Goal: Information Seeking & Learning: Learn about a topic

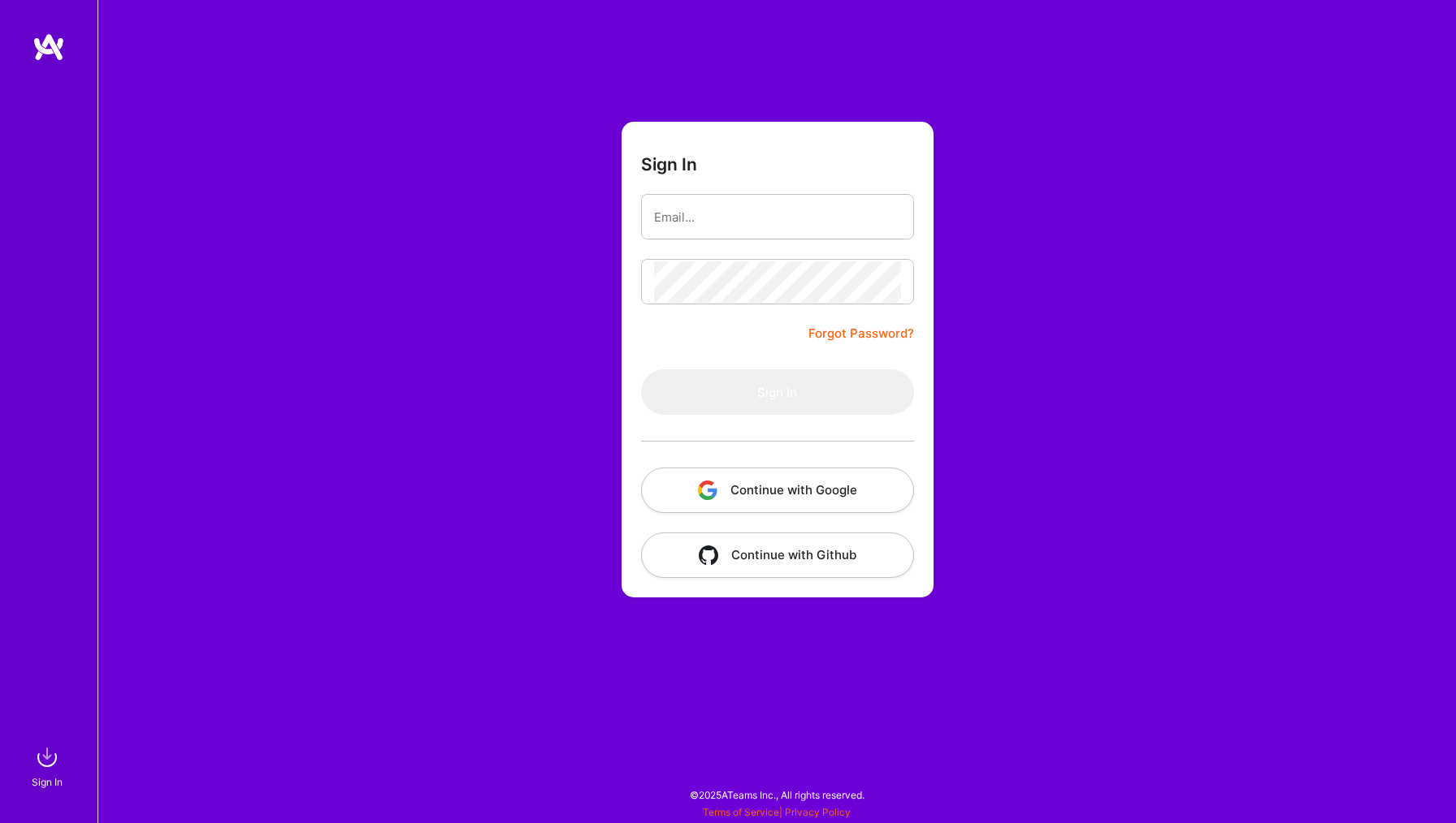
click at [789, 497] on button "Continue with Google" at bounding box center [778, 490] width 273 height 46
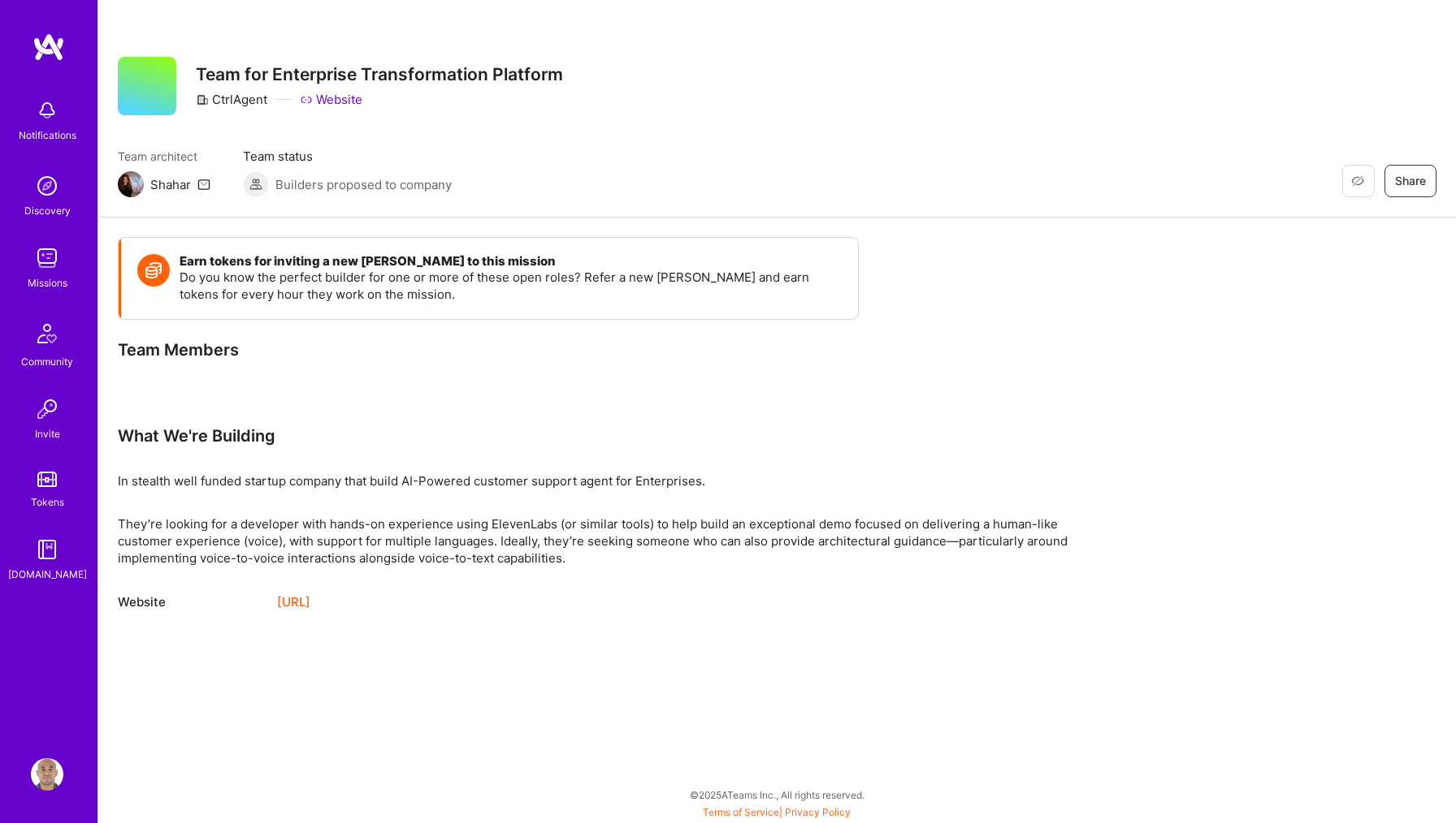
click at [688, 522] on p "They’re looking for a developer with hands-on experience using ElevenLabs (or s…" at bounding box center [605, 542] width 975 height 51
click at [409, 183] on span "Builders proposed to company" at bounding box center [364, 185] width 177 height 17
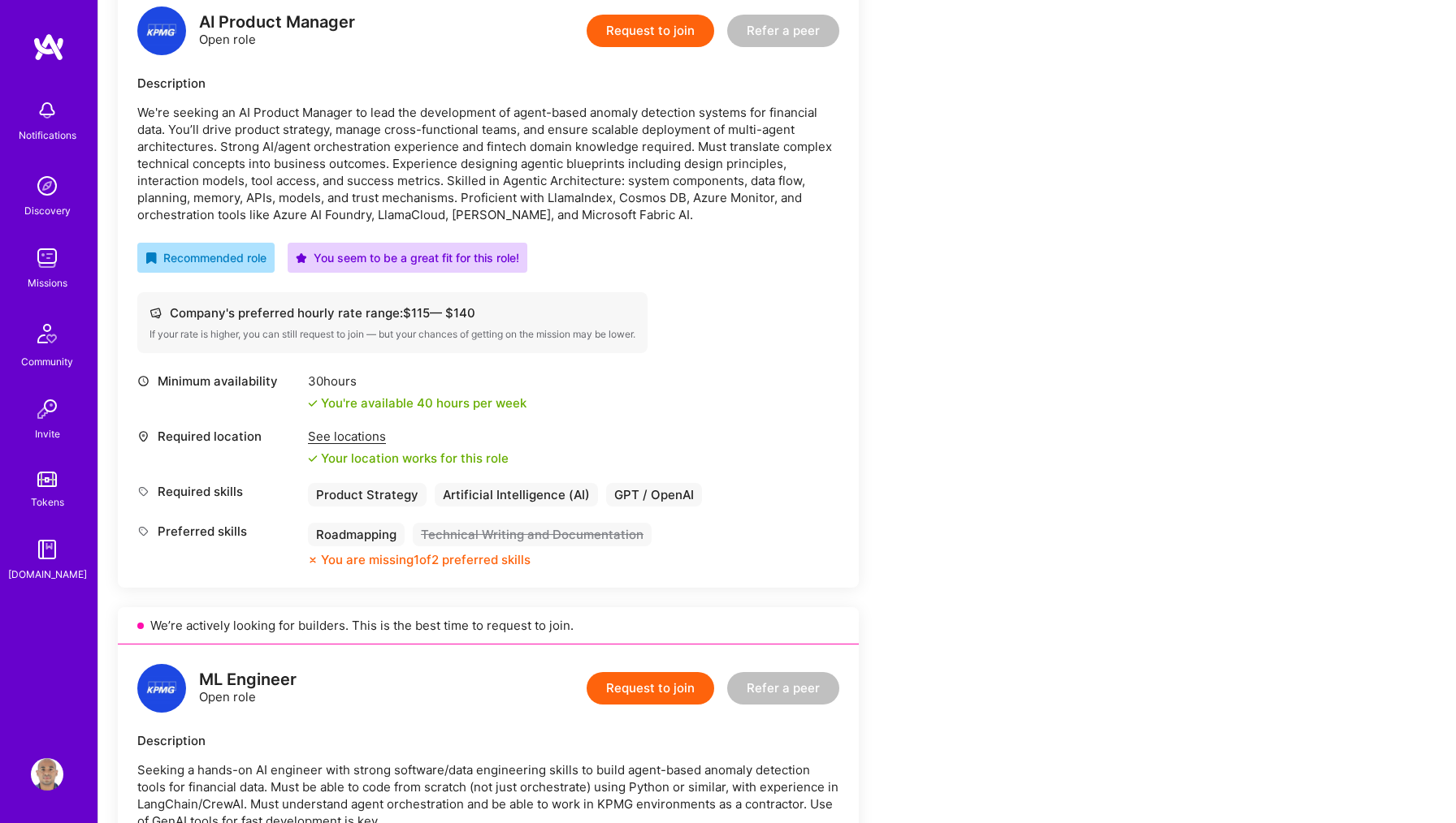
scroll to position [249, 0]
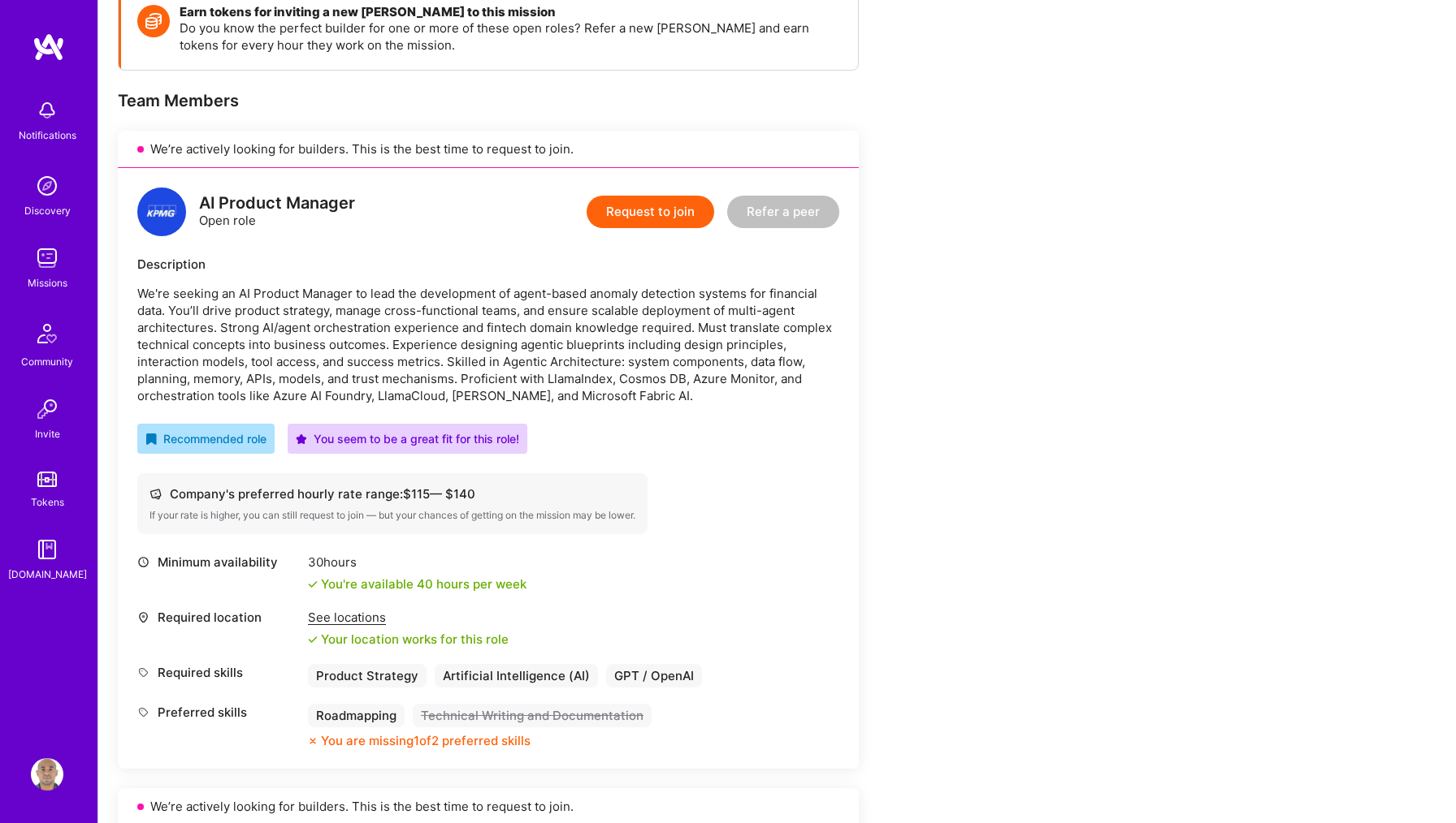
click at [591, 596] on div "Minimum availability 30 hours You're available 40 hours per week Required locat…" at bounding box center [489, 651] width 702 height 195
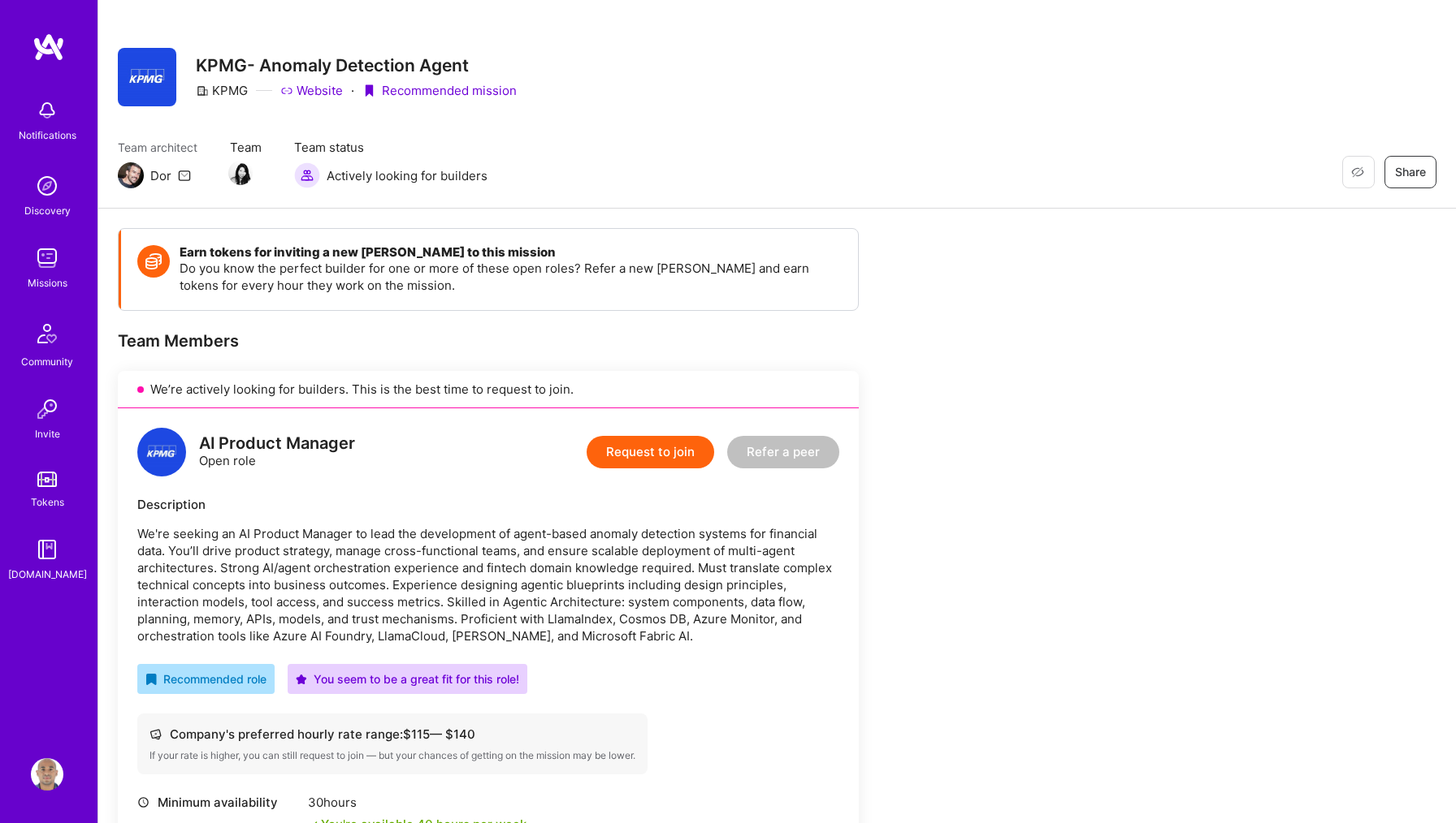
scroll to position [832, 0]
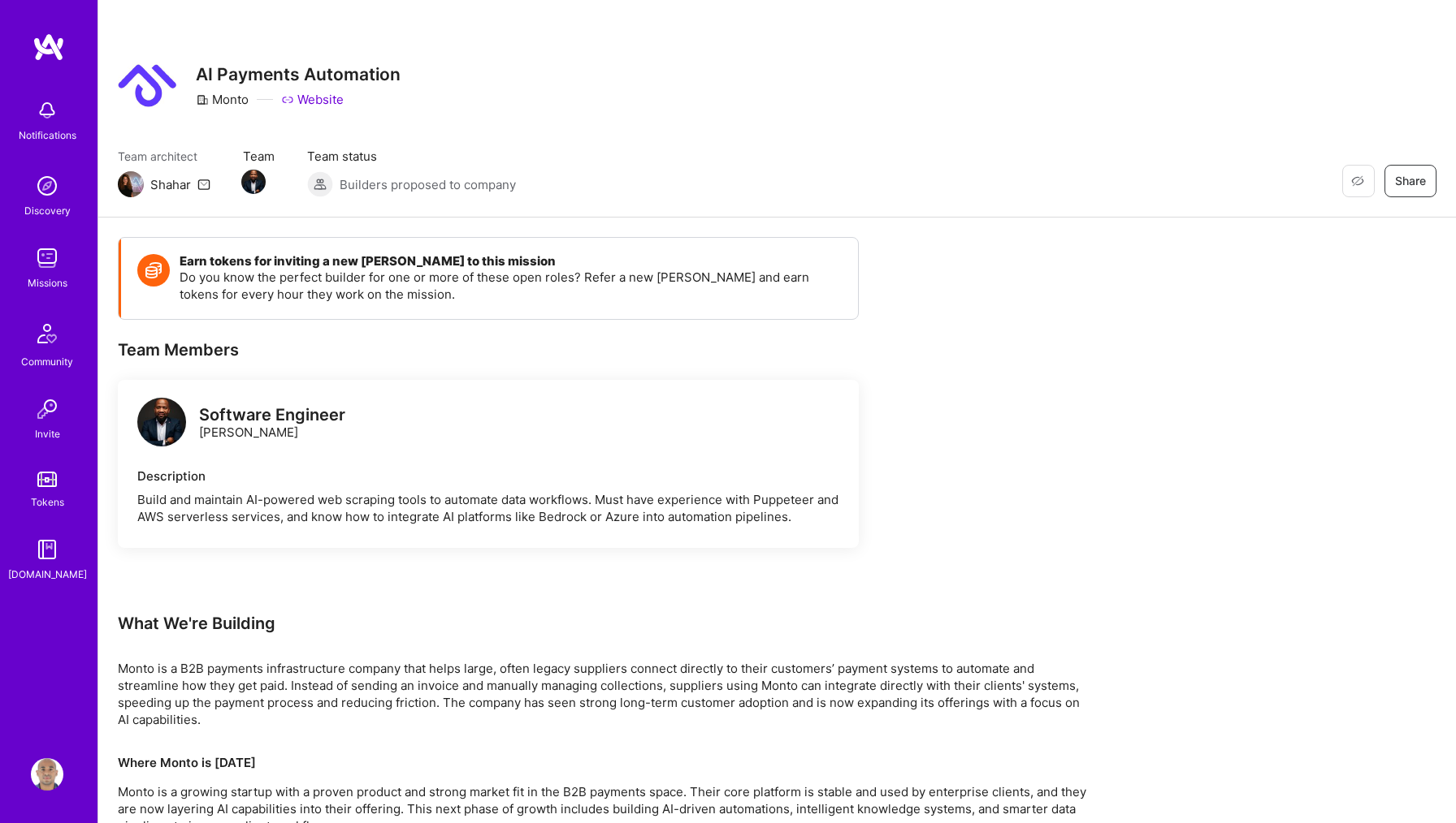
click at [51, 278] on div "Missions" at bounding box center [48, 283] width 40 height 17
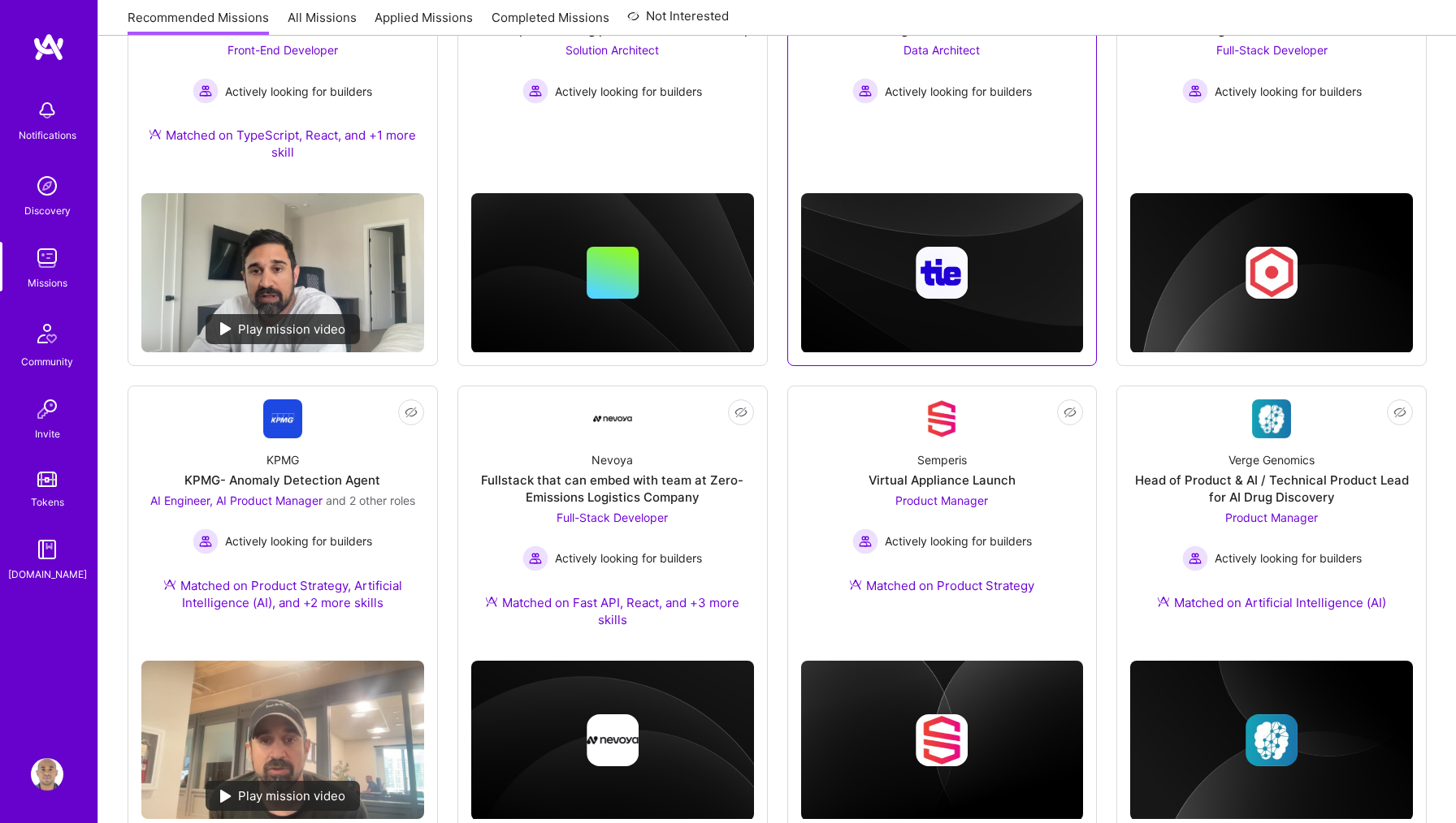
scroll to position [317, 0]
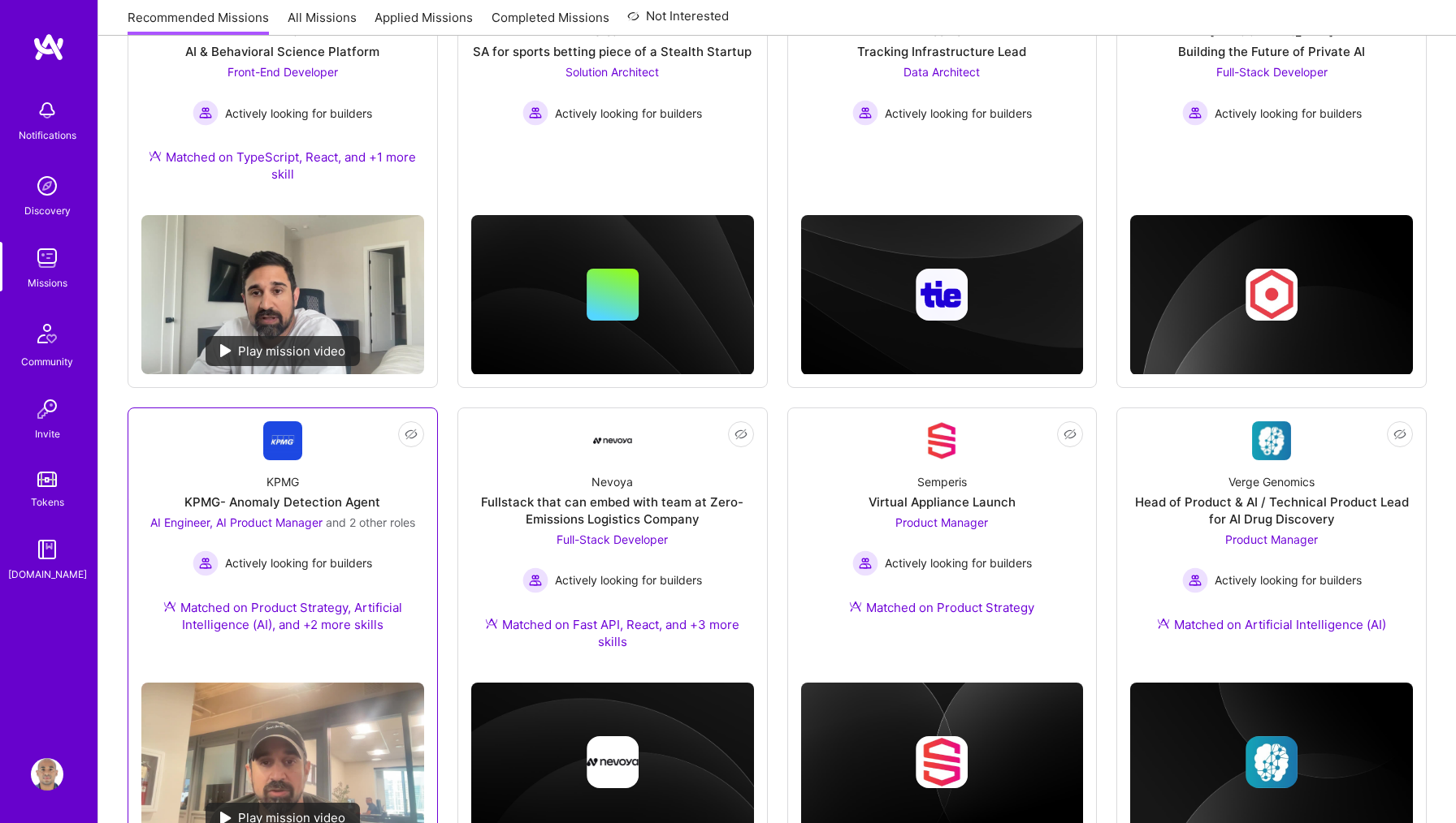
click at [350, 473] on div "KPMG KPMG- Anomaly Detection Agent AI Engineer, AI Product Manager and 2 other …" at bounding box center [282, 557] width 282 height 193
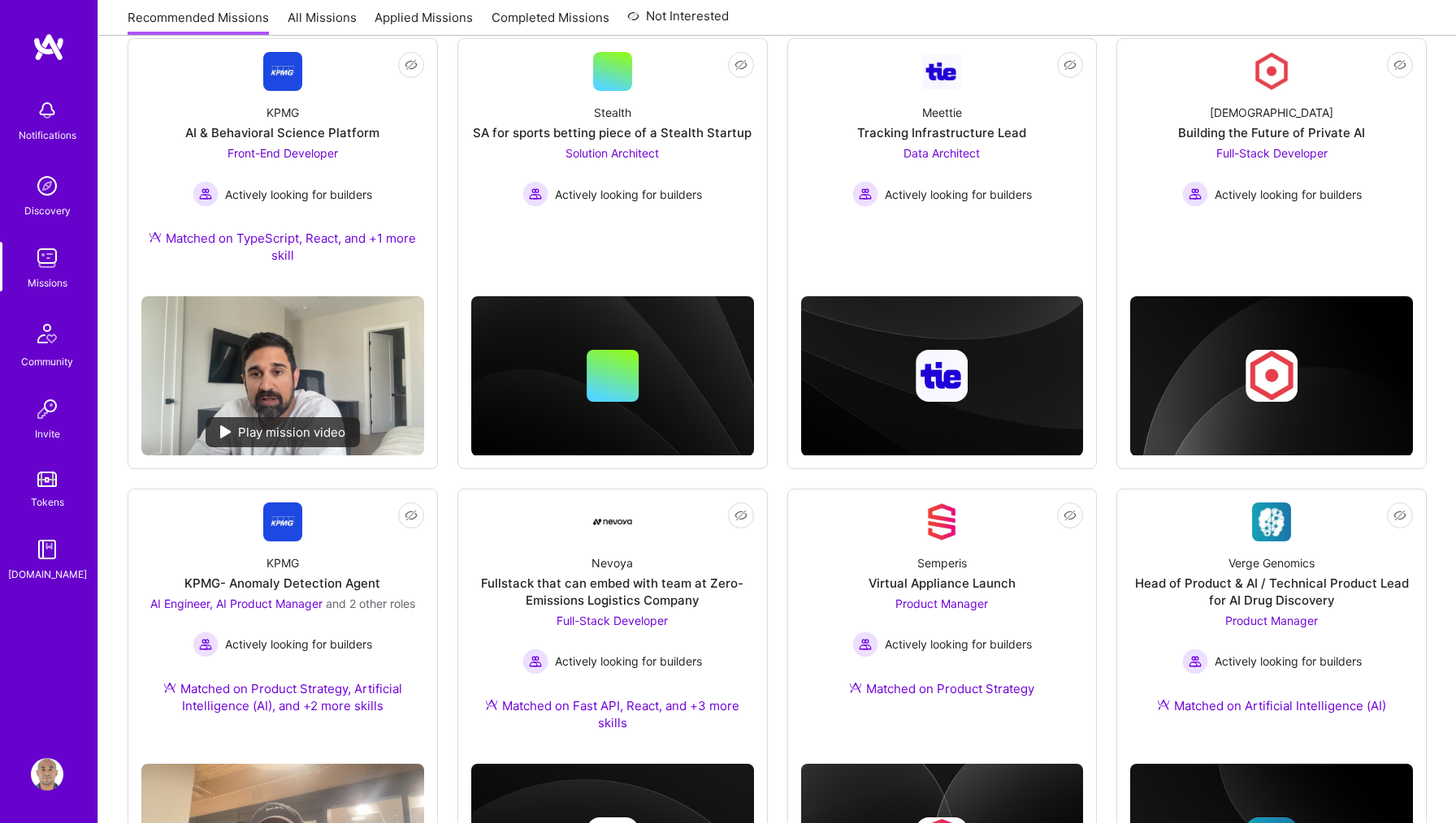
scroll to position [198, 0]
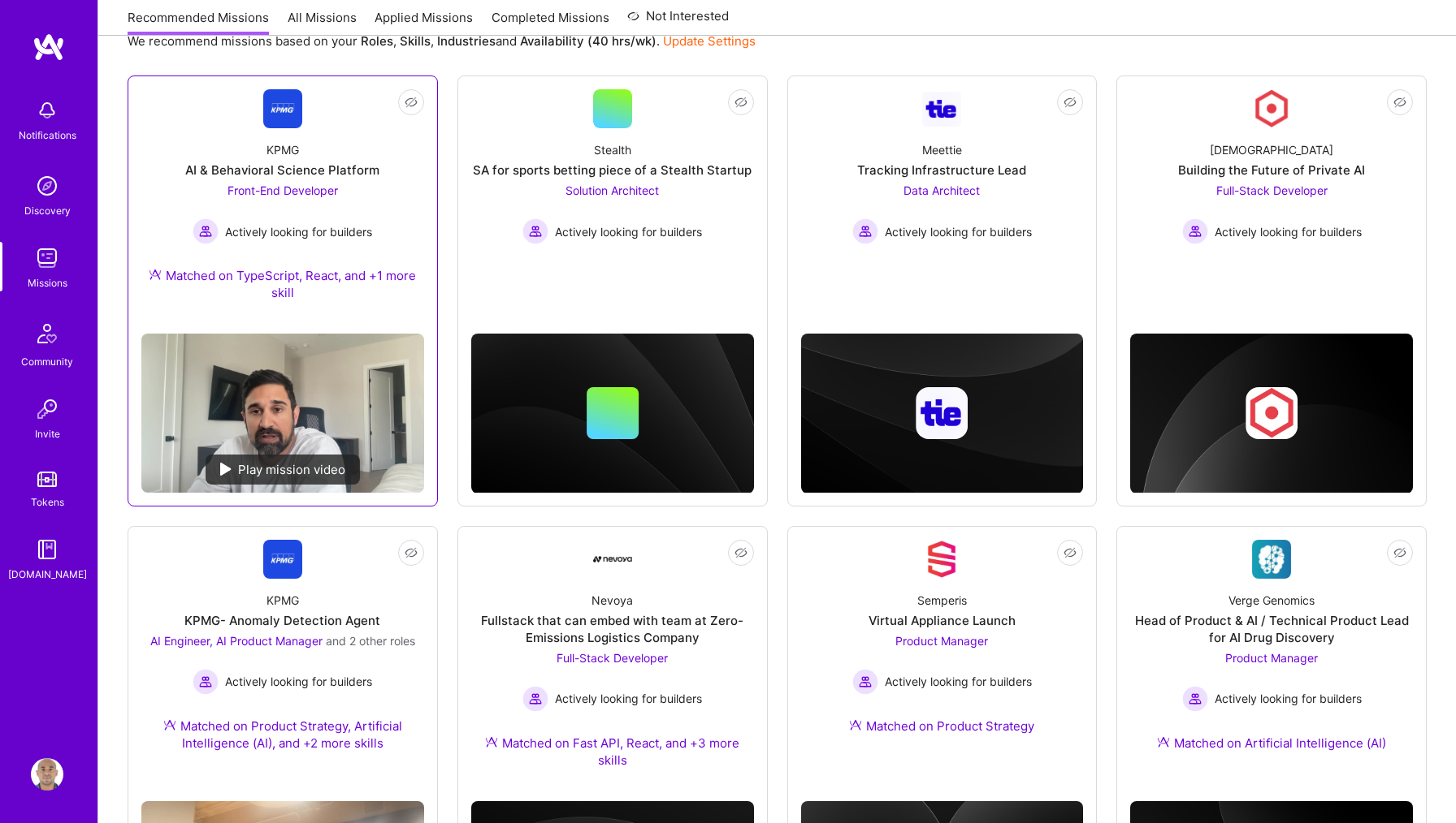
click at [364, 177] on div "AI & Behavioral Science Platform" at bounding box center [281, 170] width 194 height 17
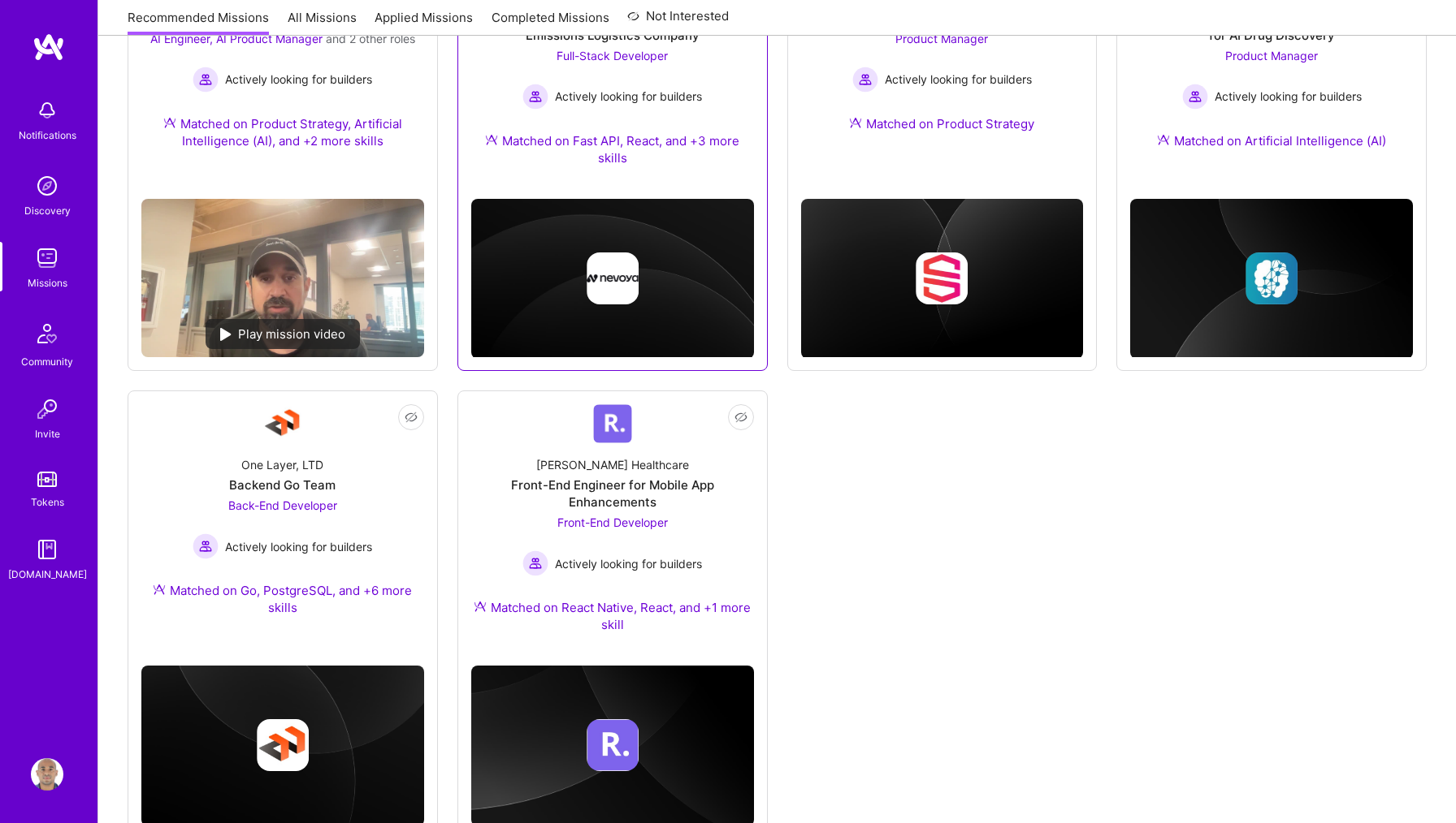
scroll to position [807, 0]
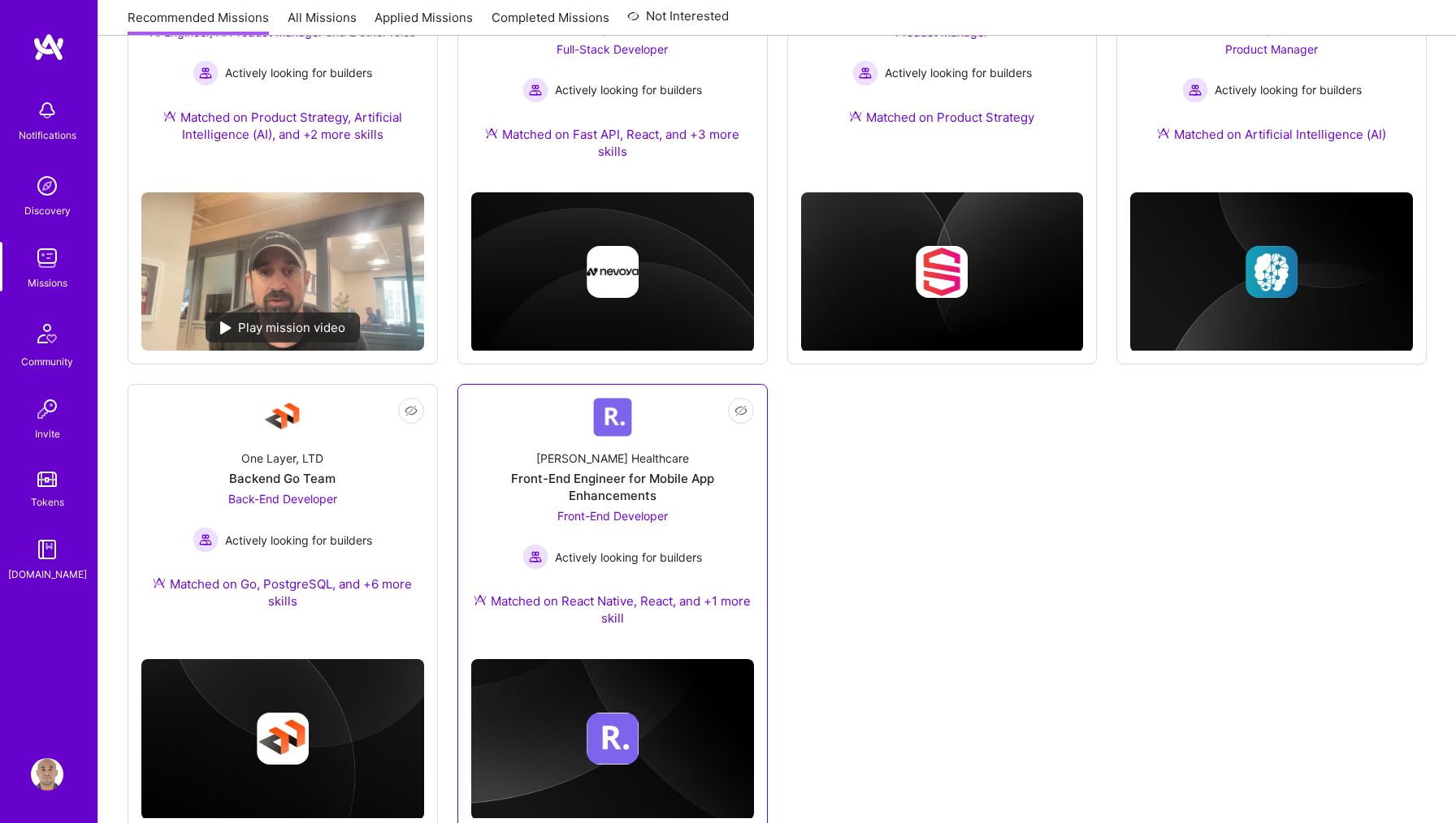
click at [604, 466] on div "Roger Healthcare" at bounding box center [613, 459] width 153 height 17
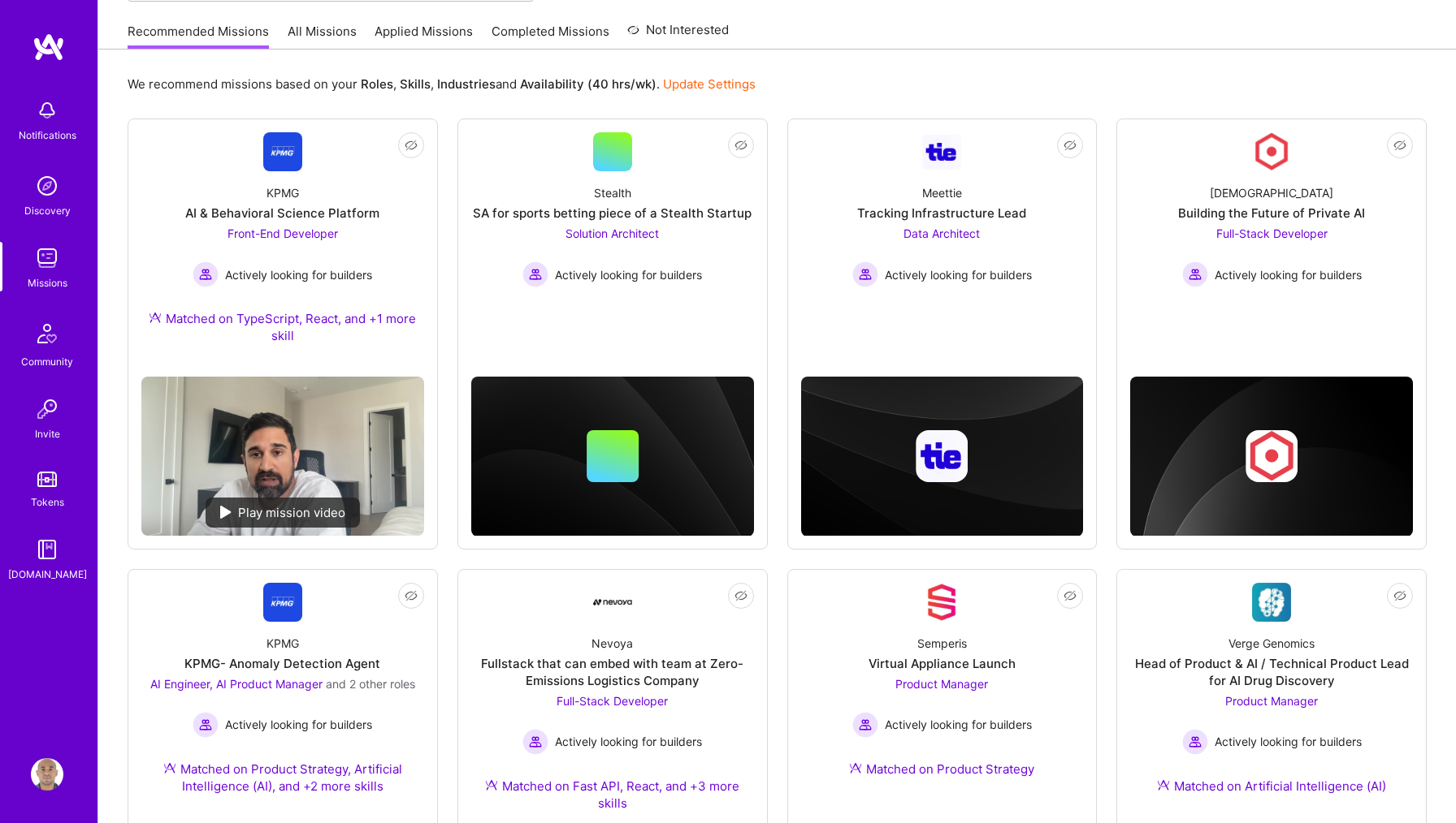
scroll to position [0, 0]
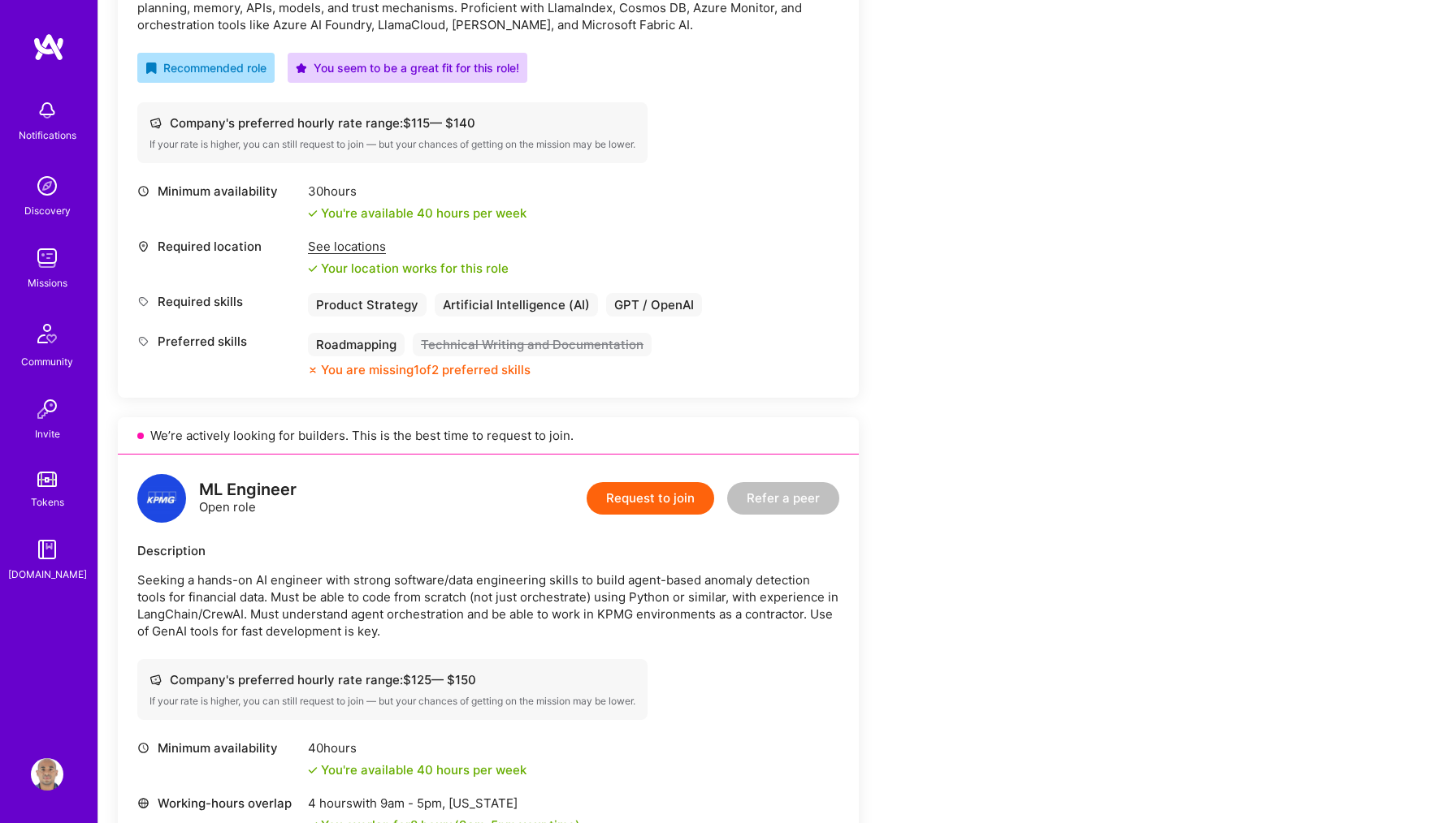
scroll to position [691, 0]
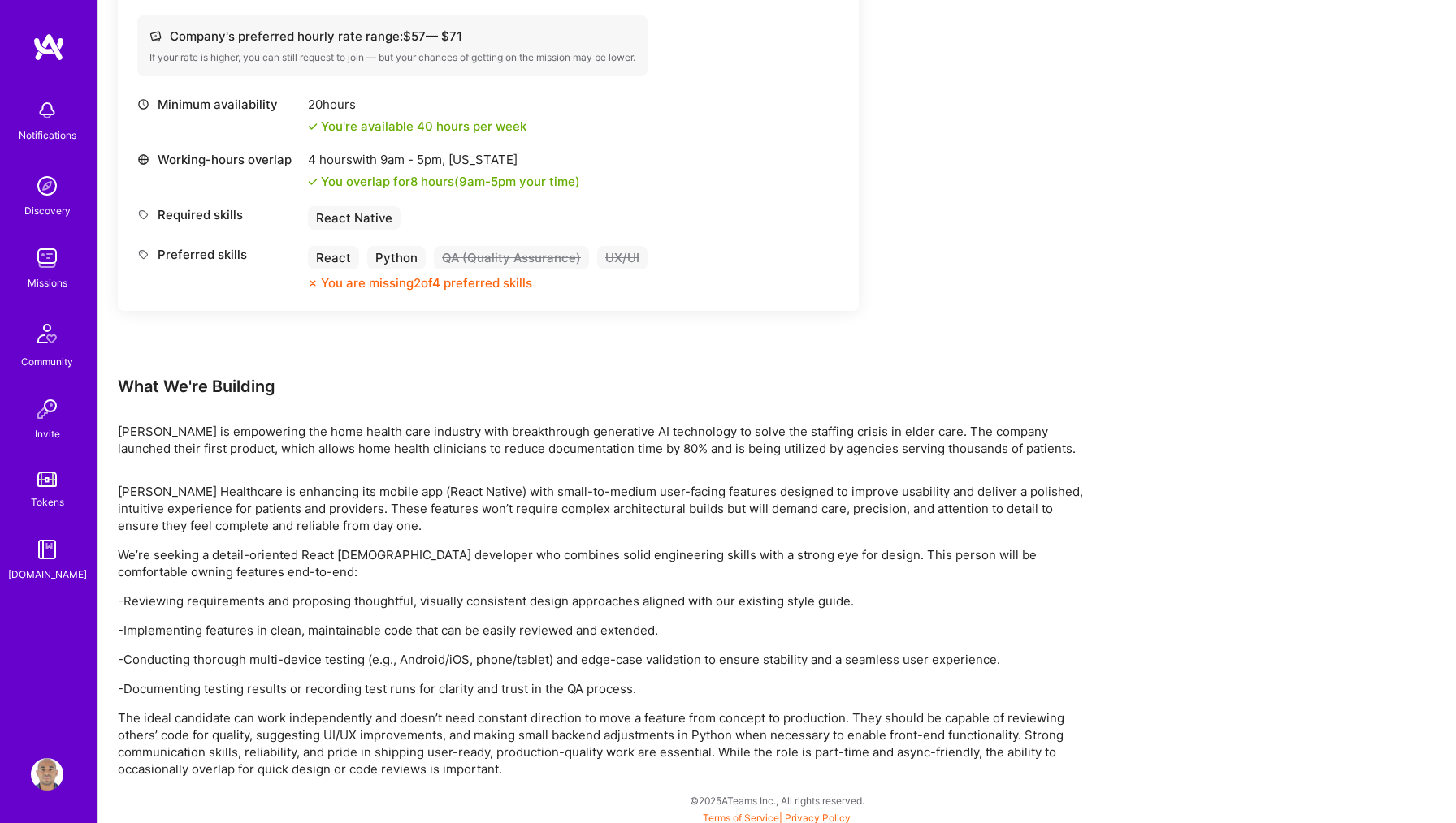
scroll to position [662, 0]
